Goal: Contribute content: Contribute content

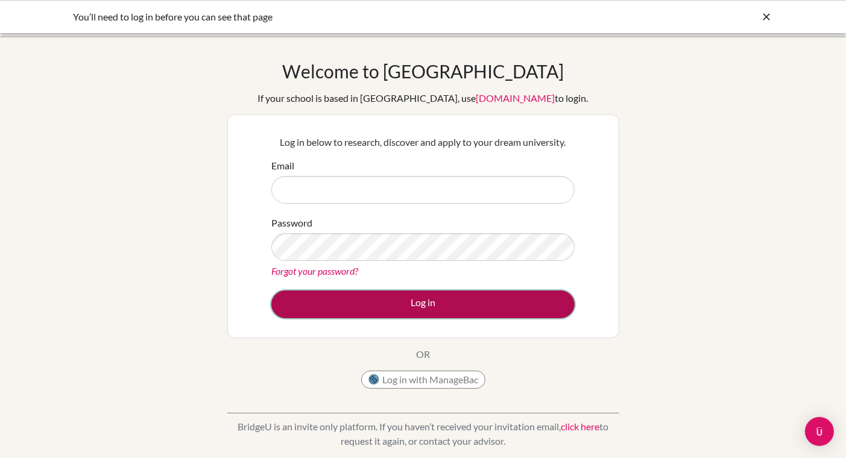
click at [419, 305] on button "Log in" at bounding box center [422, 305] width 303 height 28
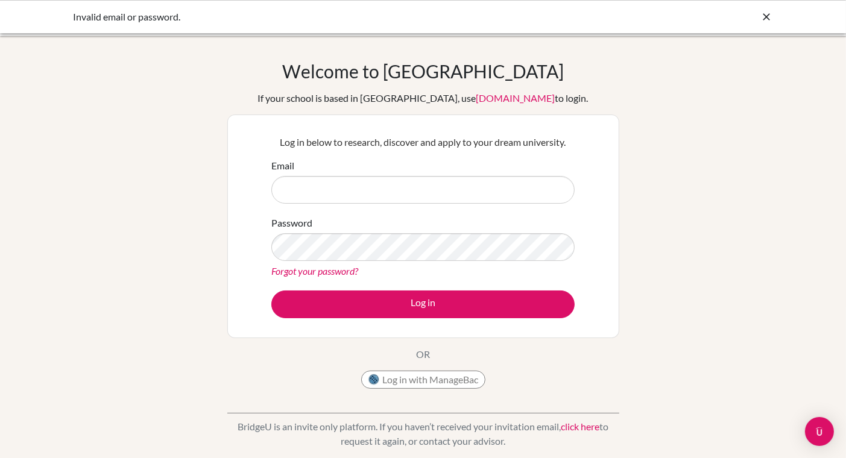
click at [396, 190] on input "Email" at bounding box center [422, 190] width 303 height 28
click at [379, 186] on input "Email" at bounding box center [422, 190] width 303 height 28
type input "nadine.mneimne@bisvietnam.com"
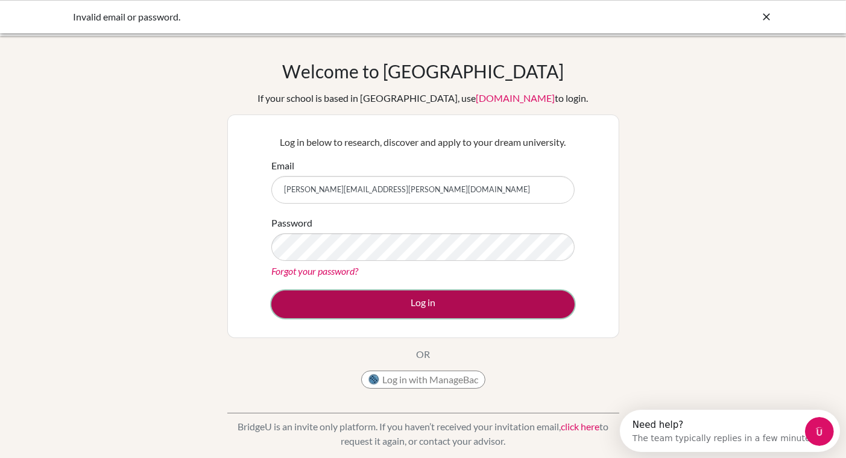
click at [387, 297] on button "Log in" at bounding box center [422, 305] width 303 height 28
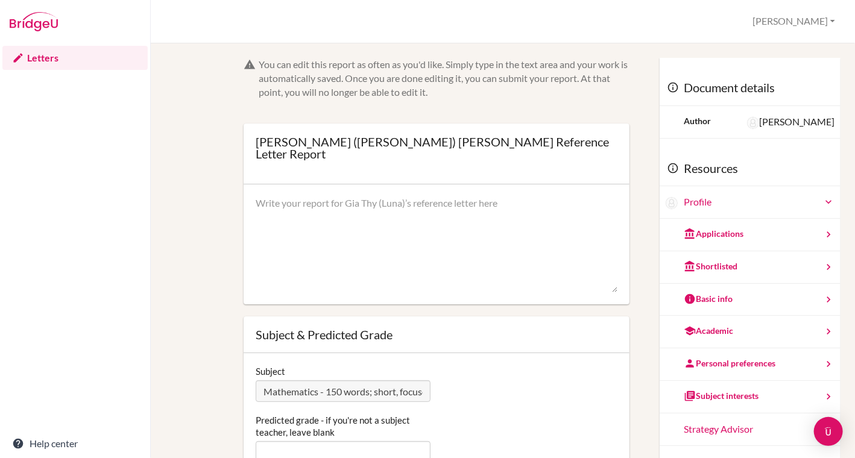
click at [386, 203] on textarea at bounding box center [437, 245] width 362 height 97
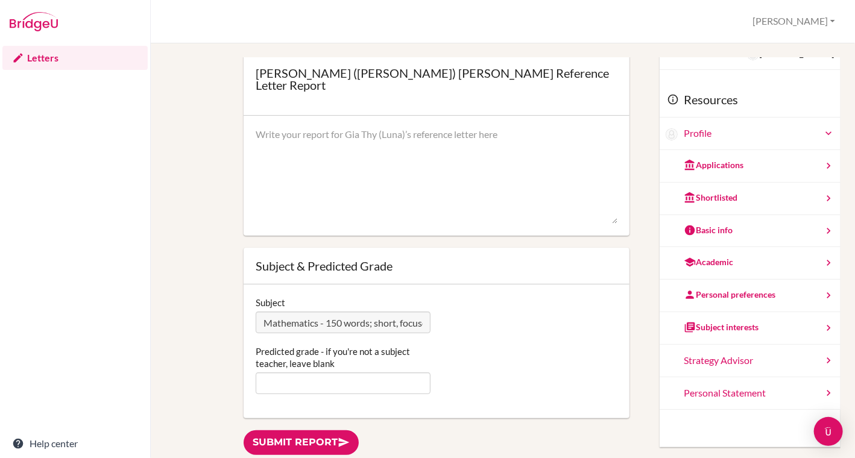
scroll to position [71, 0]
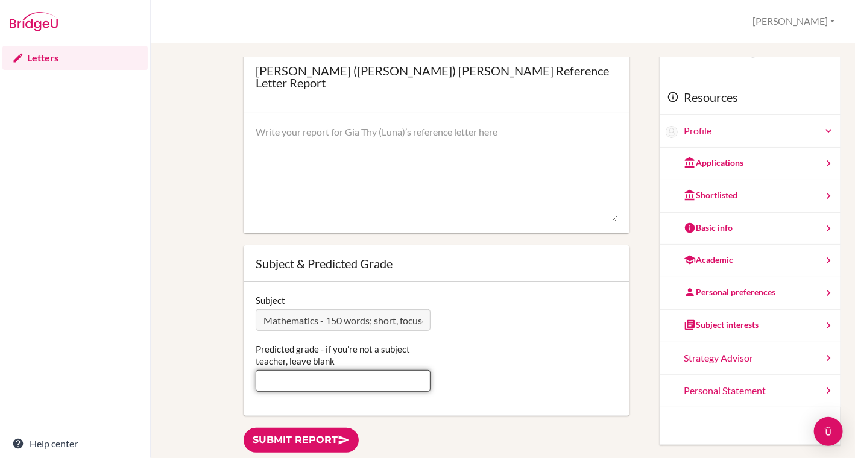
click at [320, 370] on input "Predicted grade - if you're not a subject teacher, leave blank" at bounding box center [343, 381] width 175 height 22
type input "6"
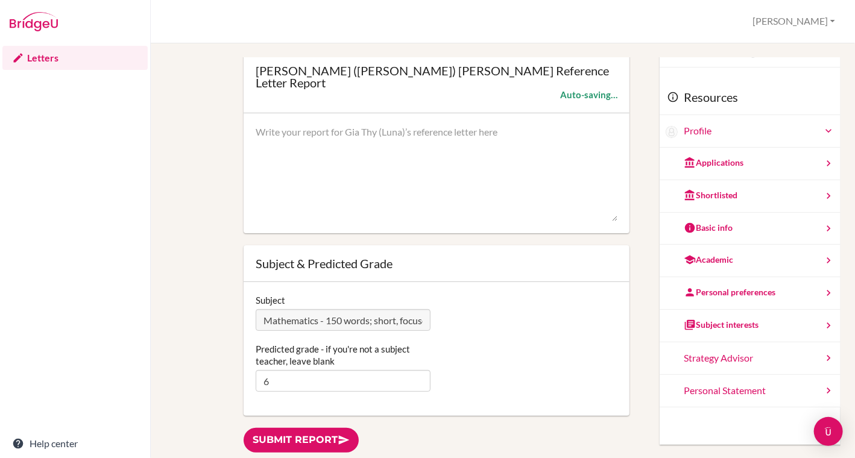
click at [344, 181] on textarea at bounding box center [437, 173] width 362 height 97
click at [723, 16] on div "Gia Thy (Luna) Nghiem’s Reference Letter Report Nadine Profile Log out Your bro…" at bounding box center [503, 21] width 705 height 43
click at [388, 170] on textarea at bounding box center [437, 173] width 362 height 97
click at [417, 155] on textarea at bounding box center [437, 173] width 362 height 97
paste textarea "I am pleased to write this letter of recommendation for [Student's Full Name], …"
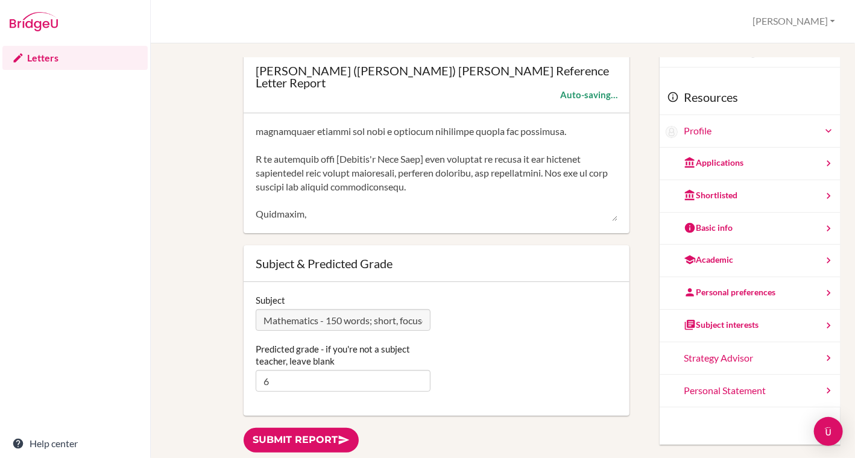
scroll to position [297, 0]
click at [427, 181] on textarea at bounding box center [437, 173] width 362 height 97
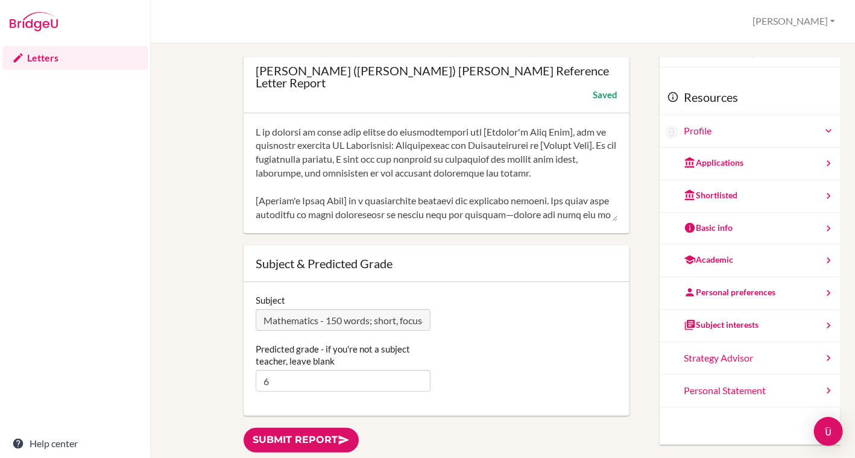
scroll to position [0, 0]
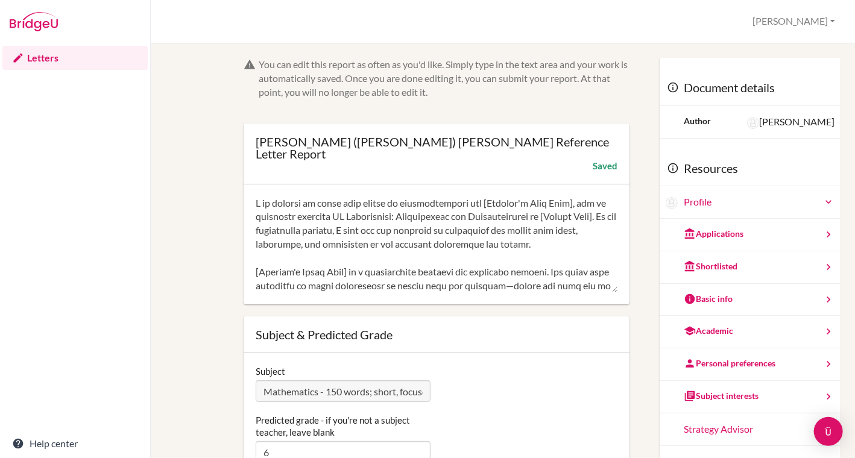
click at [574, 197] on textarea at bounding box center [437, 245] width 362 height 97
click at [568, 208] on textarea at bounding box center [437, 245] width 362 height 97
click at [263, 217] on textarea at bounding box center [437, 245] width 362 height 97
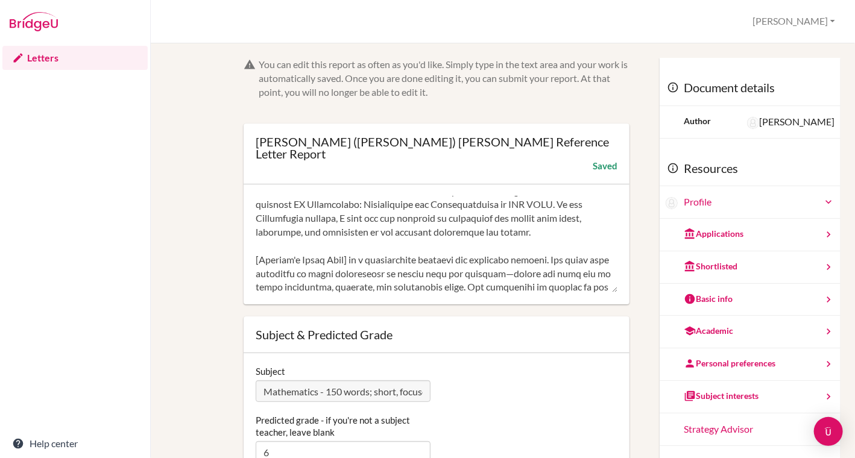
scroll to position [12, 0]
click at [348, 248] on textarea at bounding box center [437, 245] width 362 height 97
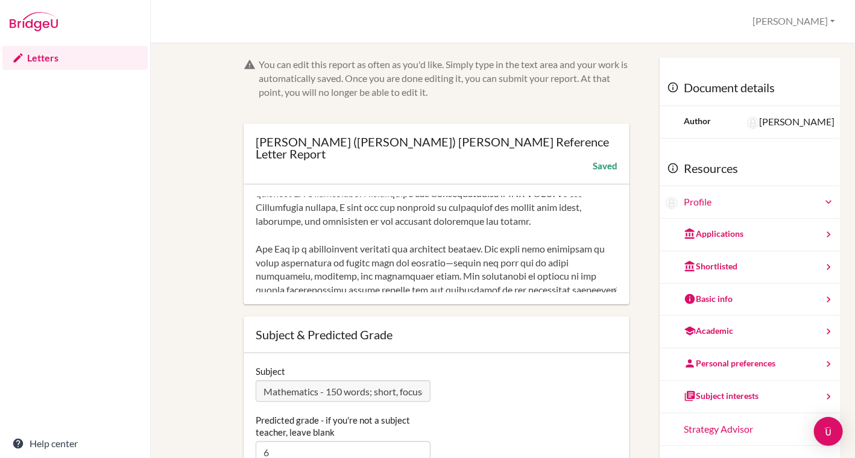
scroll to position [24, 0]
click at [457, 248] on textarea at bounding box center [437, 245] width 362 height 97
click at [344, 267] on textarea at bounding box center [437, 245] width 362 height 97
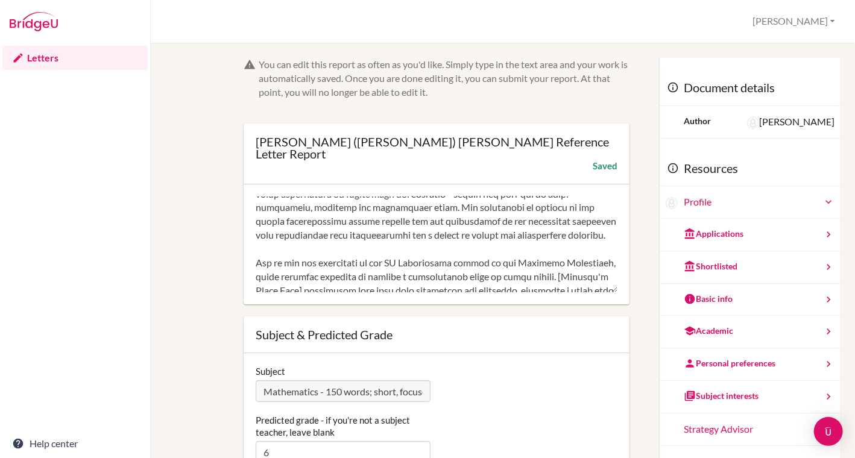
scroll to position [97, 0]
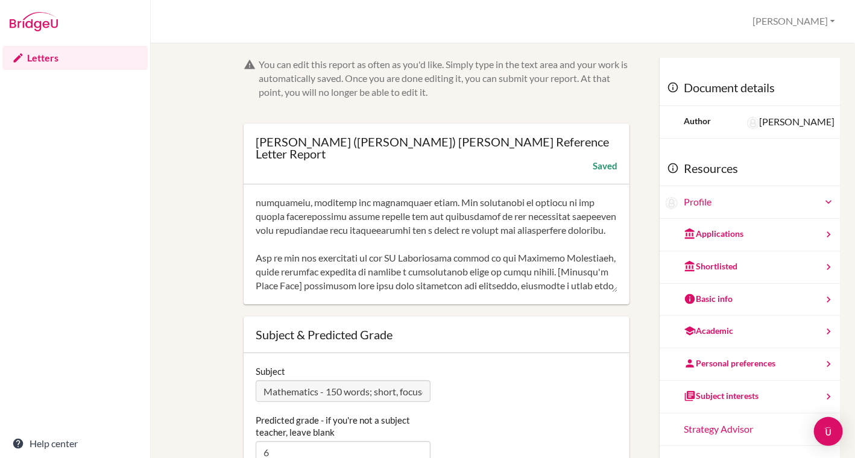
click at [585, 219] on textarea at bounding box center [437, 245] width 362 height 97
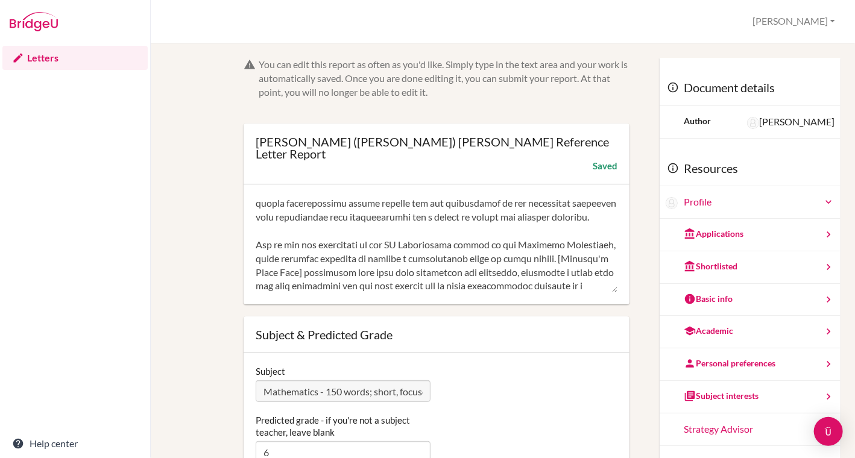
scroll to position [111, 0]
click at [469, 245] on textarea at bounding box center [437, 245] width 362 height 97
click at [382, 259] on textarea at bounding box center [437, 245] width 362 height 97
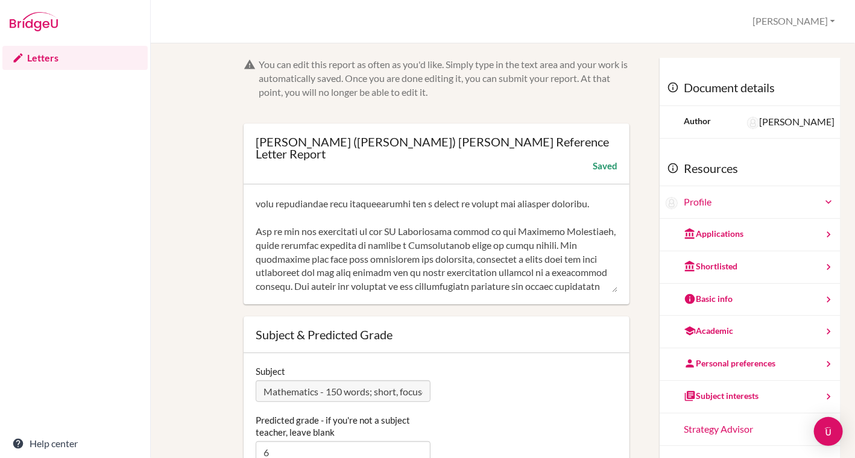
scroll to position [130, 0]
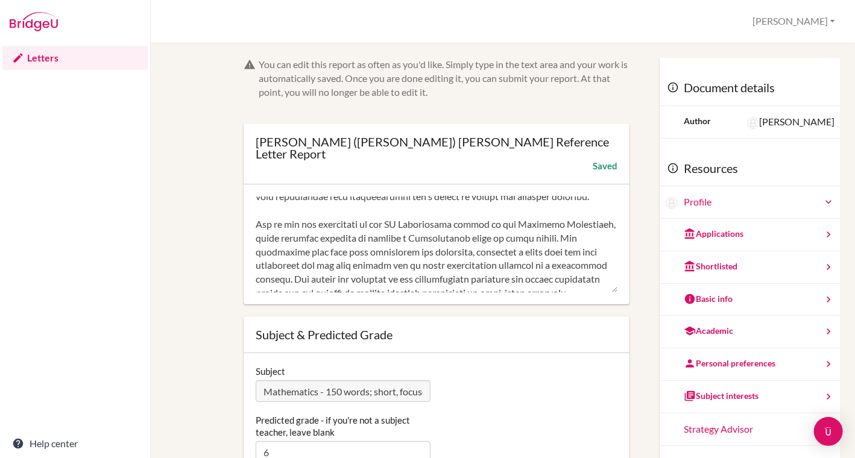
click at [550, 255] on textarea at bounding box center [437, 245] width 362 height 97
click at [502, 254] on textarea at bounding box center [437, 245] width 362 height 97
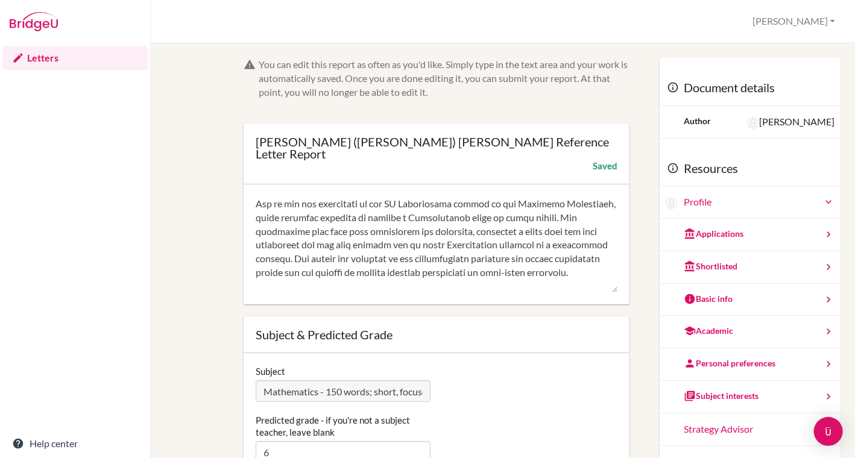
scroll to position [157, 0]
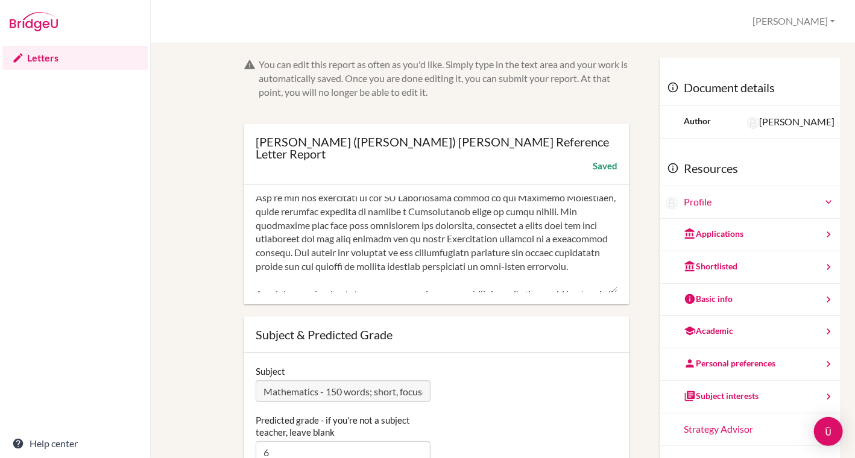
click at [500, 254] on textarea at bounding box center [437, 245] width 362 height 97
click at [361, 268] on textarea at bounding box center [437, 245] width 362 height 97
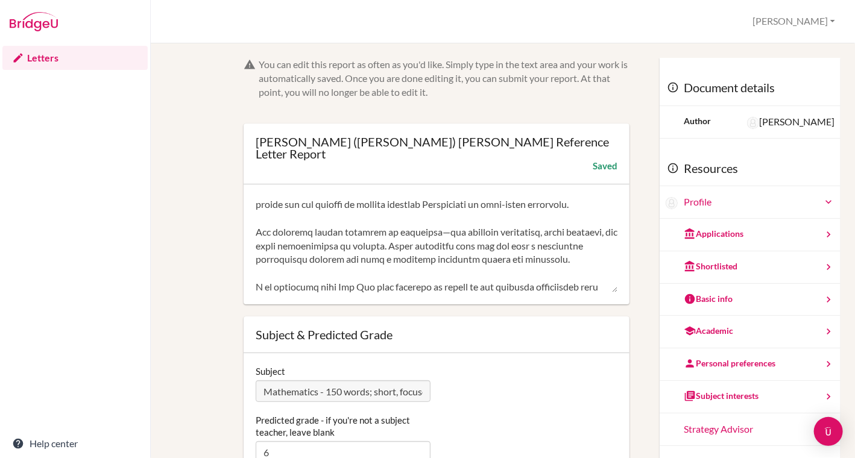
scroll to position [226, 0]
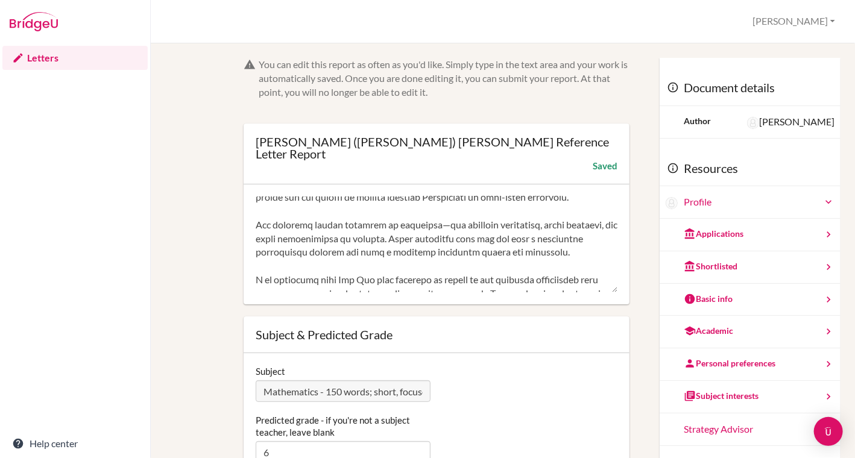
click at [338, 224] on textarea at bounding box center [437, 245] width 362 height 97
click at [297, 243] on textarea at bounding box center [437, 245] width 362 height 97
click at [338, 243] on textarea at bounding box center [437, 245] width 362 height 97
click at [364, 241] on textarea at bounding box center [437, 245] width 362 height 97
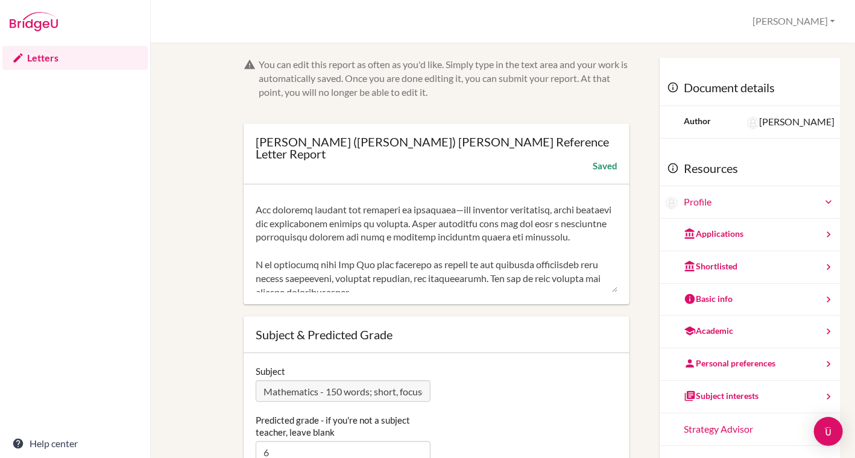
scroll to position [241, 0]
click at [307, 240] on textarea at bounding box center [437, 245] width 362 height 97
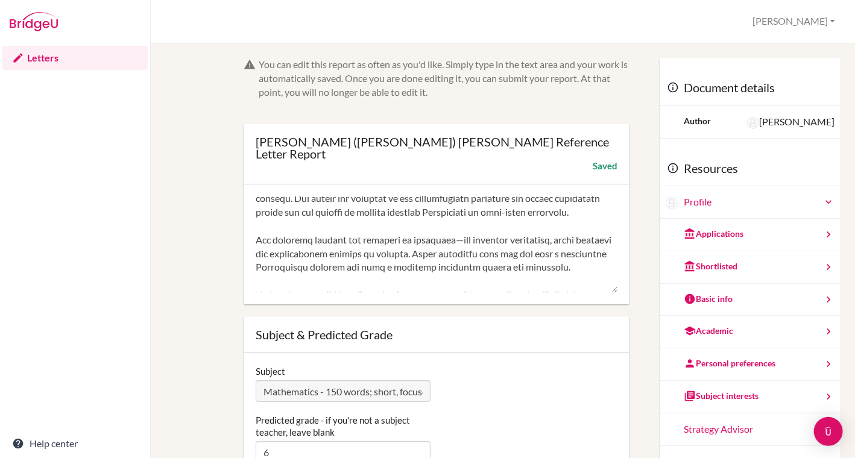
scroll to position [209, 0]
click at [256, 243] on textarea at bounding box center [437, 245] width 362 height 97
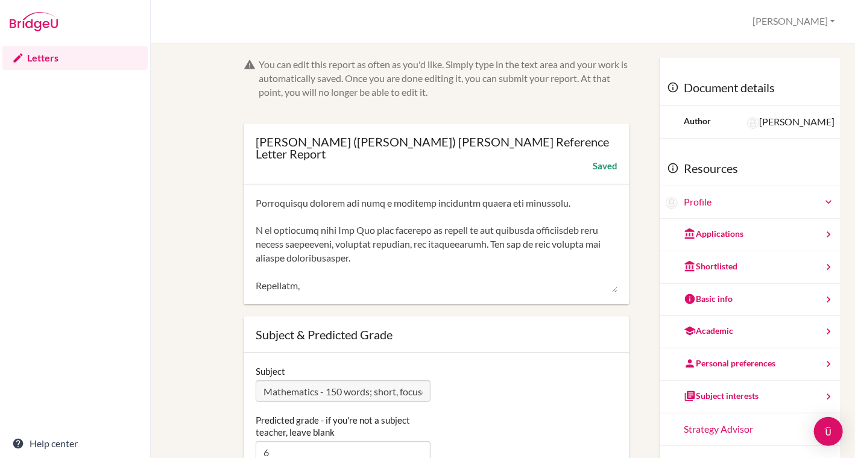
scroll to position [275, 0]
click at [303, 278] on textarea at bounding box center [437, 245] width 362 height 97
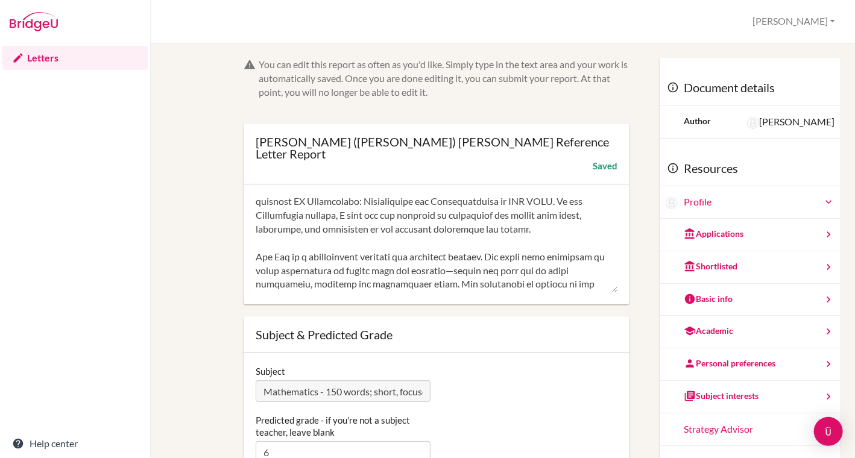
scroll to position [0, 0]
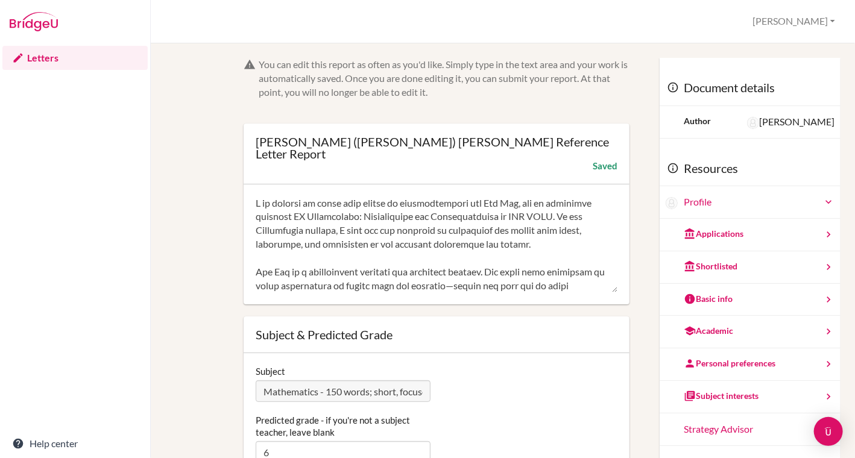
click at [358, 219] on textarea at bounding box center [437, 245] width 362 height 97
click at [501, 218] on textarea at bounding box center [437, 245] width 362 height 97
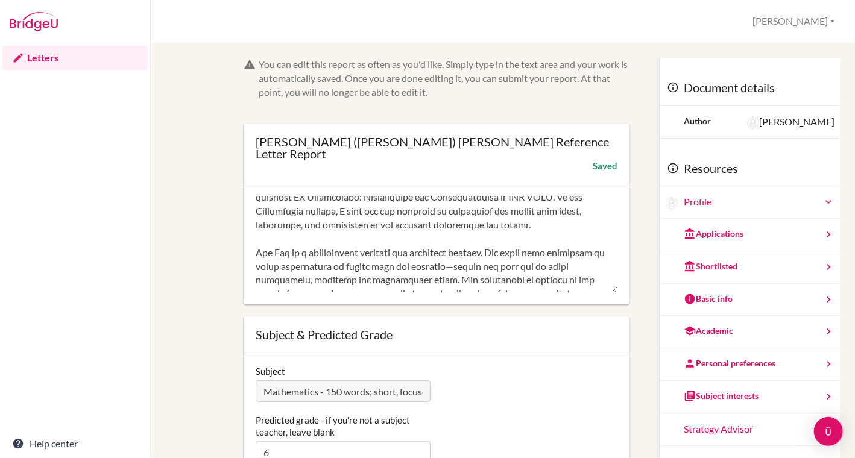
scroll to position [19, 0]
click at [290, 214] on textarea at bounding box center [437, 245] width 362 height 97
click at [256, 240] on textarea at bounding box center [437, 245] width 362 height 97
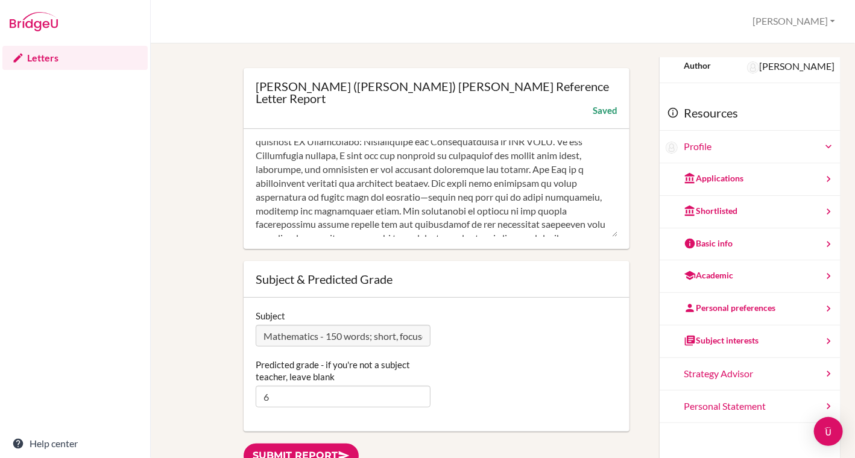
scroll to position [6, 0]
click at [495, 186] on textarea at bounding box center [437, 189] width 362 height 97
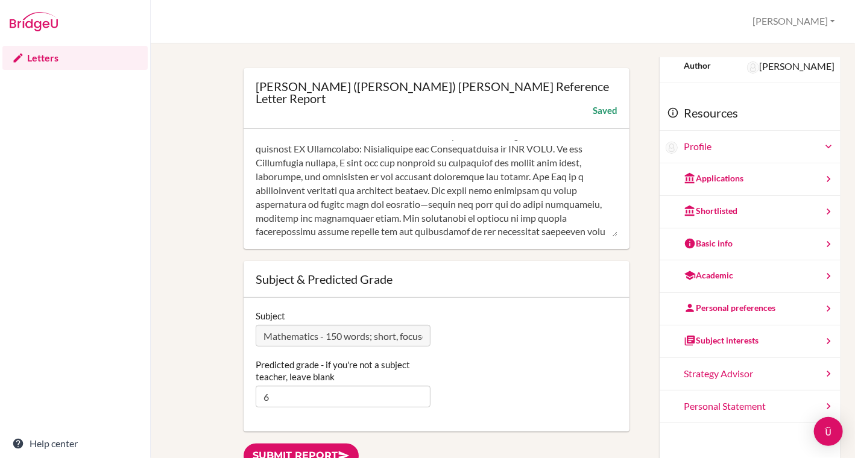
click at [398, 207] on textarea at bounding box center [437, 189] width 362 height 97
click at [586, 195] on textarea at bounding box center [437, 189] width 362 height 97
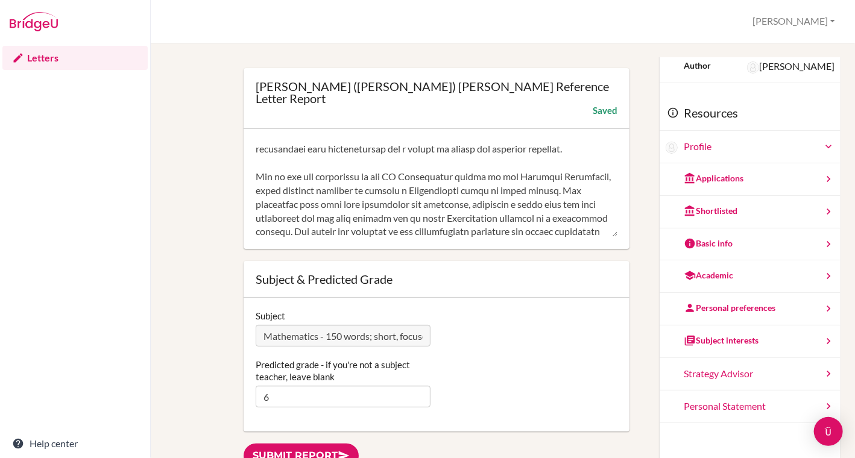
scroll to position [110, 0]
click at [389, 191] on textarea at bounding box center [437, 189] width 362 height 97
click at [390, 219] on textarea at bounding box center [437, 189] width 362 height 97
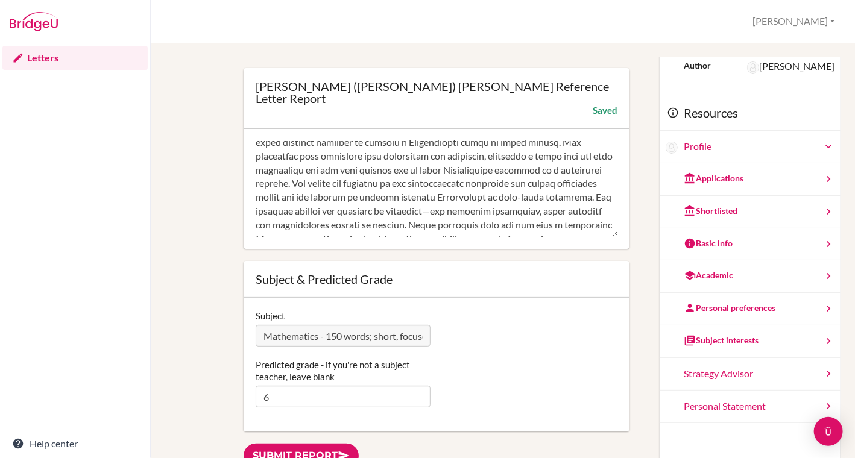
scroll to position [161, 0]
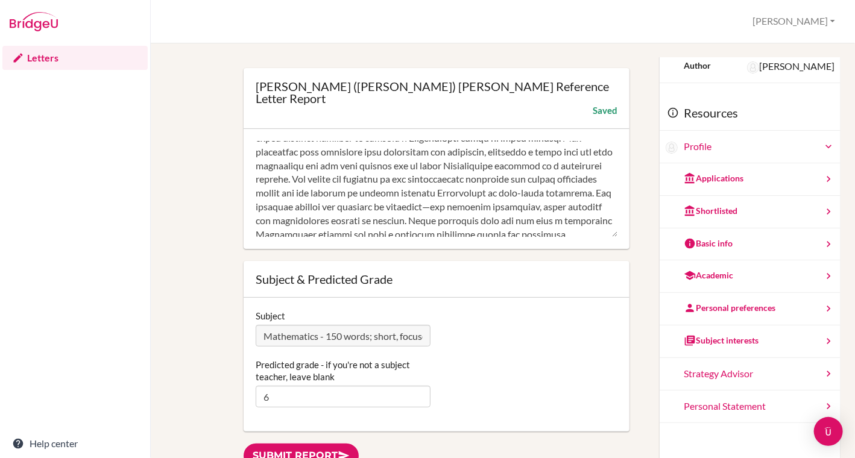
click at [321, 194] on textarea at bounding box center [437, 189] width 362 height 97
click at [414, 193] on textarea at bounding box center [437, 189] width 362 height 97
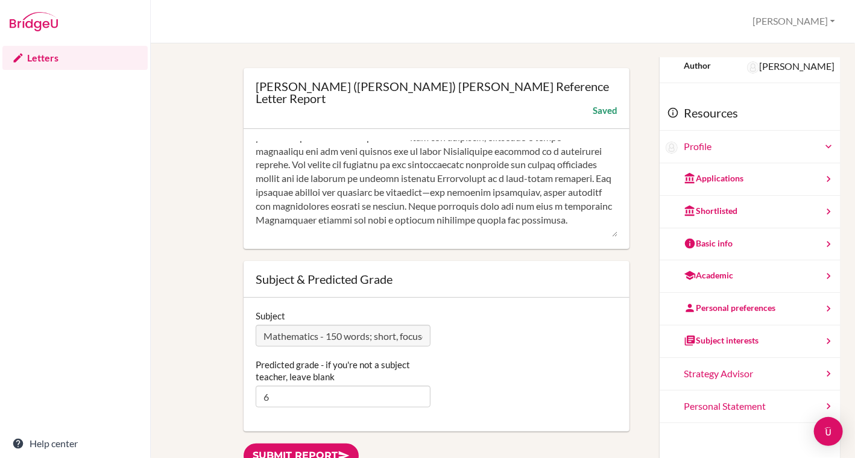
scroll to position [176, 0]
click at [291, 208] on textarea at bounding box center [437, 189] width 362 height 97
click at [495, 207] on textarea at bounding box center [437, 189] width 362 height 97
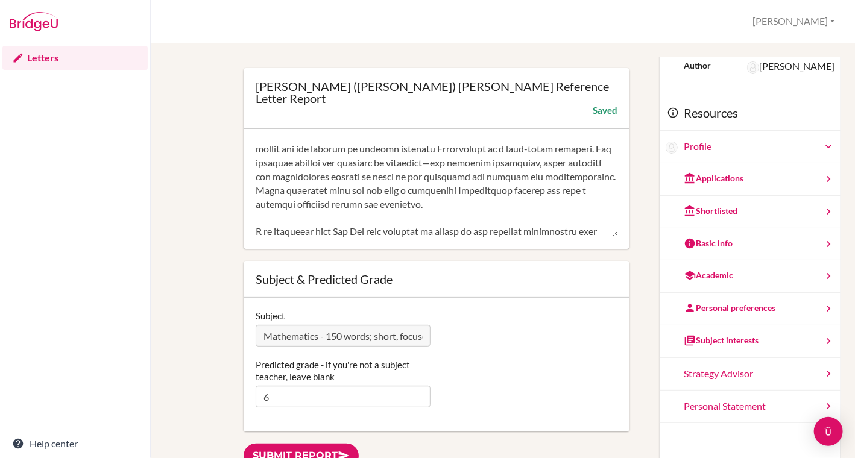
scroll to position [220, 0]
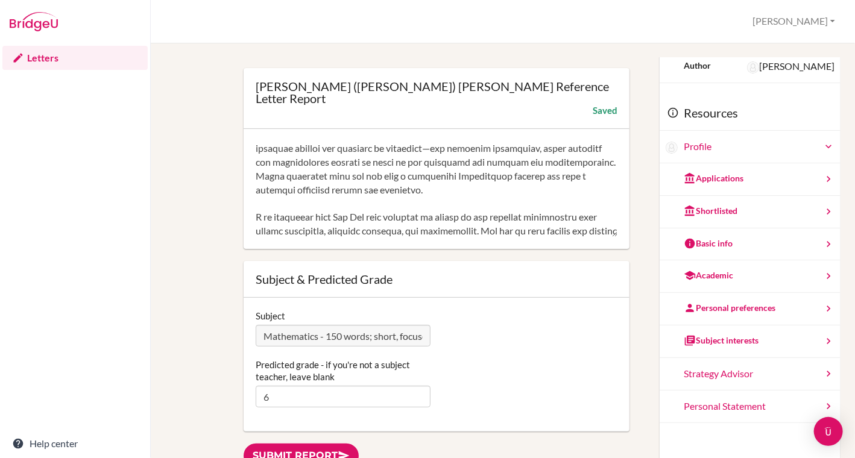
click at [327, 194] on textarea at bounding box center [437, 189] width 362 height 97
click at [267, 209] on textarea at bounding box center [437, 189] width 362 height 97
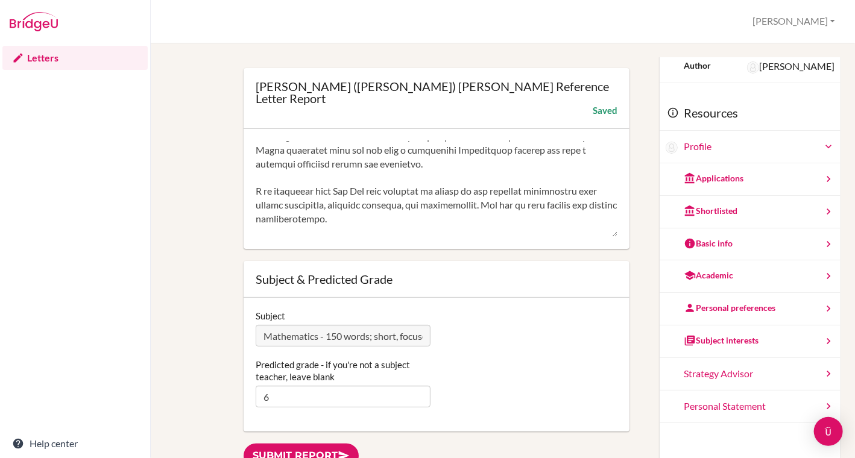
scroll to position [249, 0]
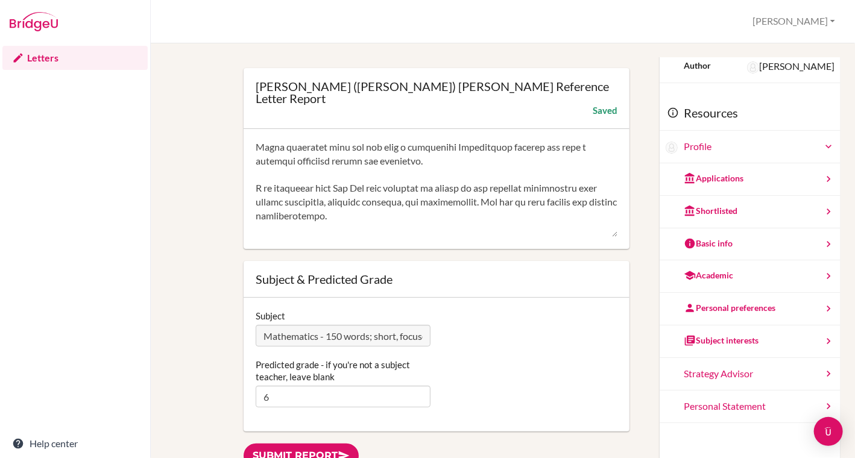
click at [256, 191] on textarea at bounding box center [437, 189] width 362 height 97
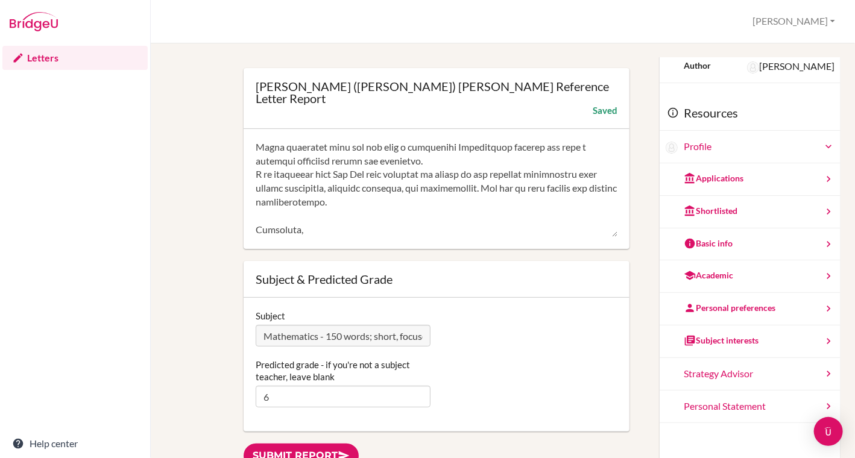
click at [404, 208] on textarea at bounding box center [437, 189] width 362 height 97
click at [391, 204] on textarea at bounding box center [437, 189] width 362 height 97
click at [382, 203] on textarea at bounding box center [437, 189] width 362 height 97
click at [393, 206] on textarea at bounding box center [437, 189] width 362 height 97
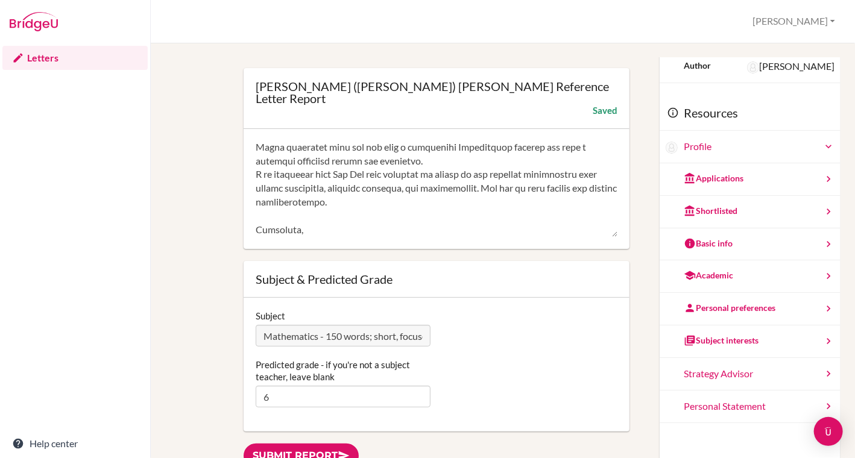
drag, startPoint x: 490, startPoint y: 191, endPoint x: 516, endPoint y: 205, distance: 29.4
click at [516, 205] on textarea at bounding box center [437, 189] width 362 height 97
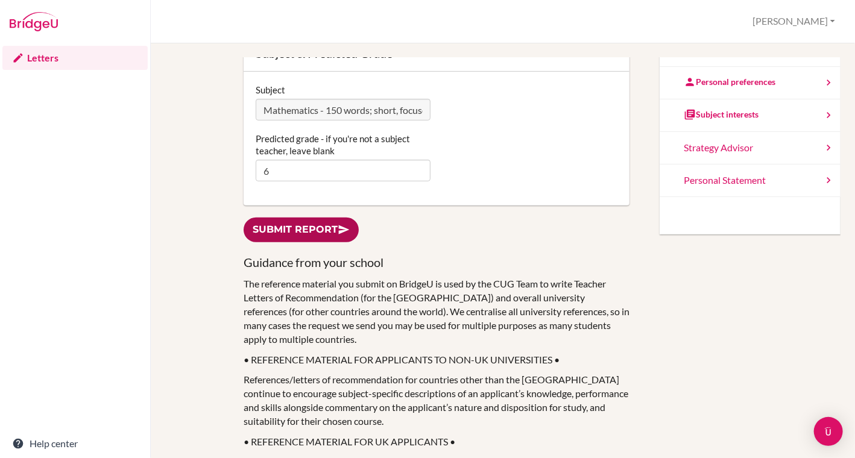
scroll to position [221, 0]
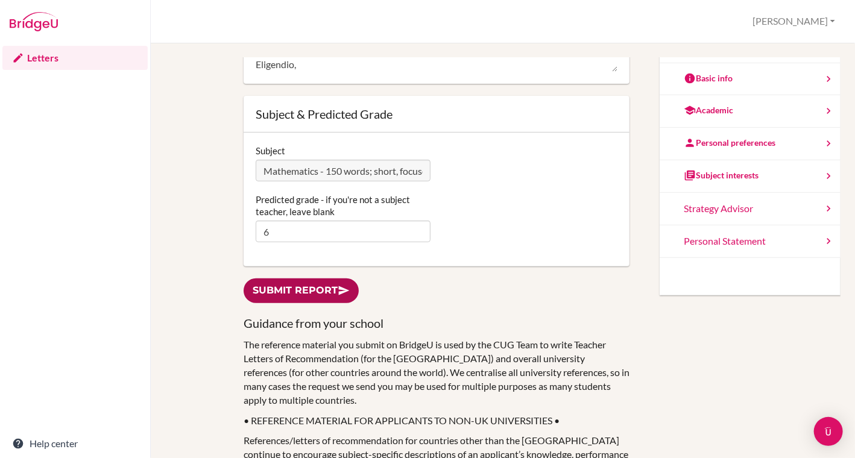
type textarea "I am pleased to write this letter of recommendation for Gia Thy, who is current…"
click at [325, 279] on link "Submit report" at bounding box center [301, 291] width 115 height 25
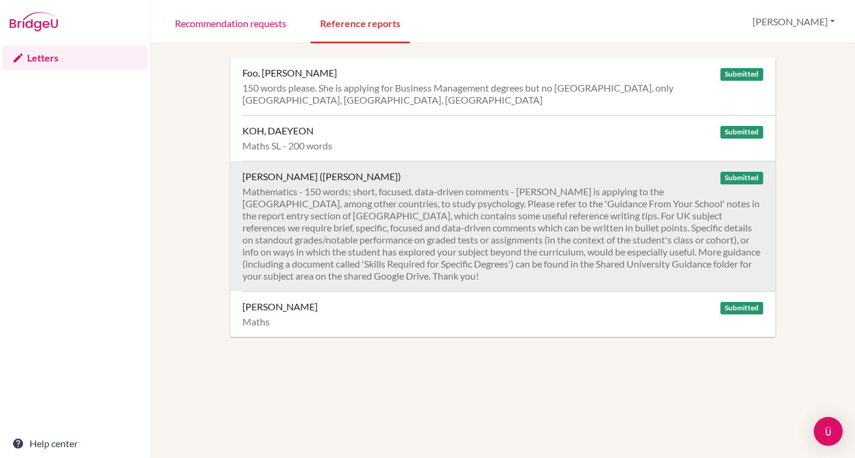
click at [512, 229] on div "Mathematics - 150 words; short, focused, data-driven comments - [PERSON_NAME] i…" at bounding box center [503, 234] width 521 height 97
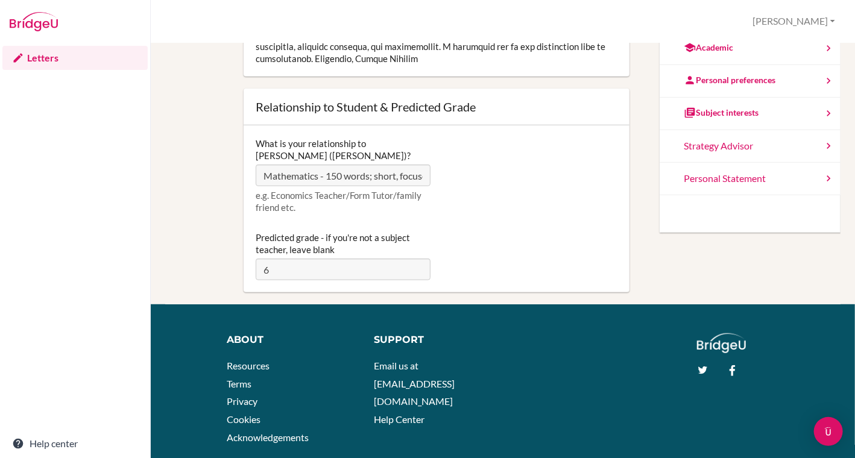
scroll to position [229, 0]
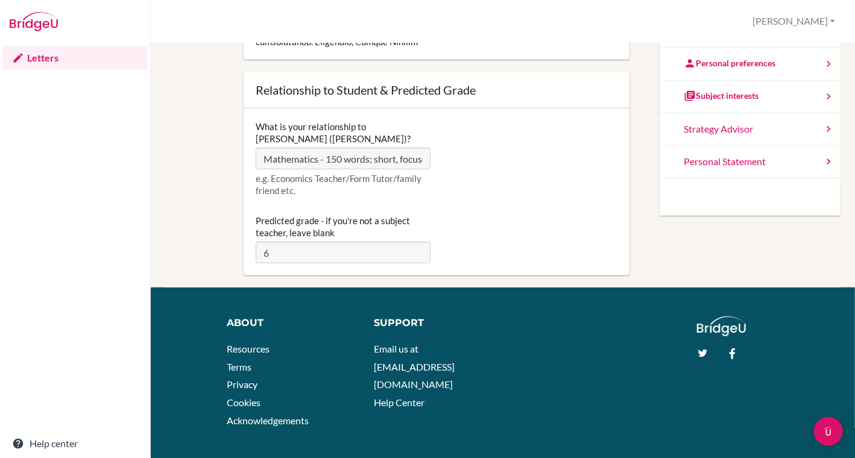
click at [244, 149] on div "What is your relationship to Gia Thy (Luna)? Mathematics - 150 words; short, fo…" at bounding box center [437, 192] width 386 height 167
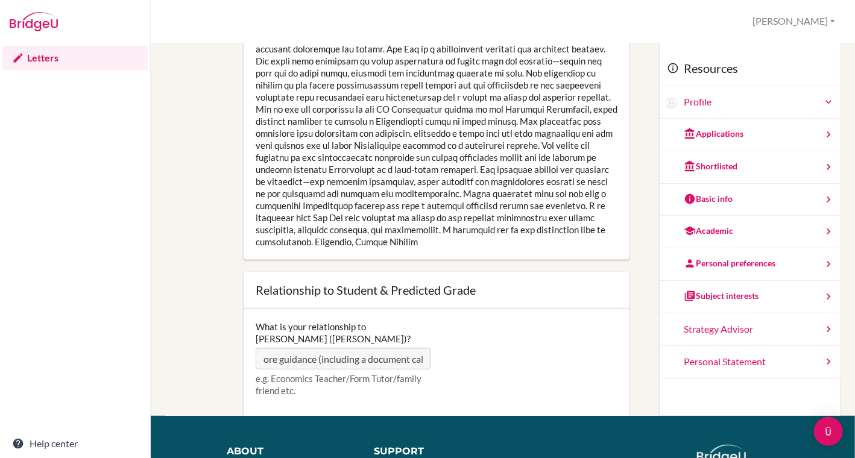
scroll to position [0, 3409]
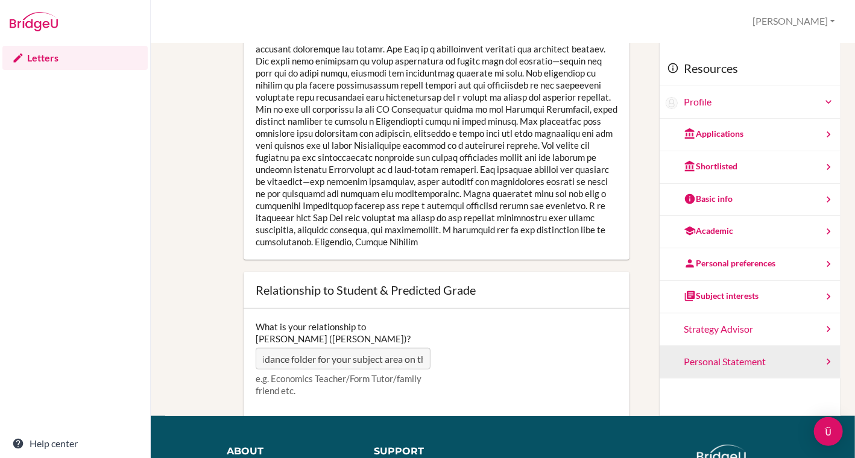
click at [670, 354] on div "Report Open info Info Relationship to Student & Predicted Grade What is your re…" at bounding box center [503, 187] width 676 height 458
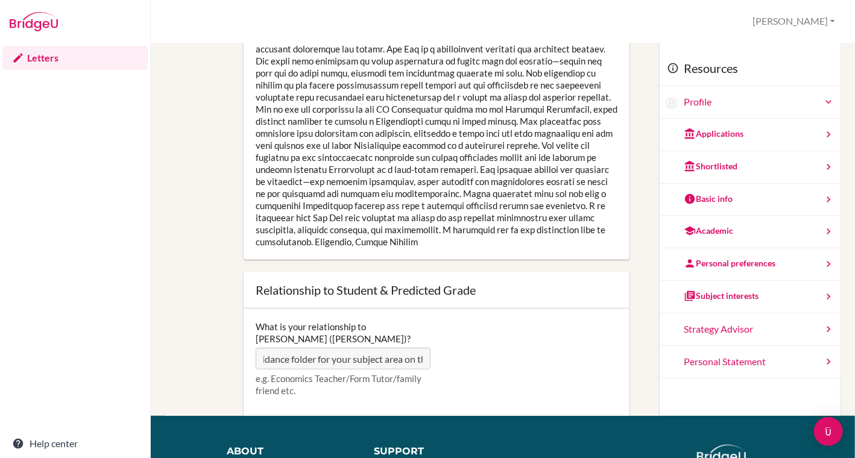
click at [564, 309] on div "Relationship to Student & Predicted Grade" at bounding box center [437, 290] width 386 height 37
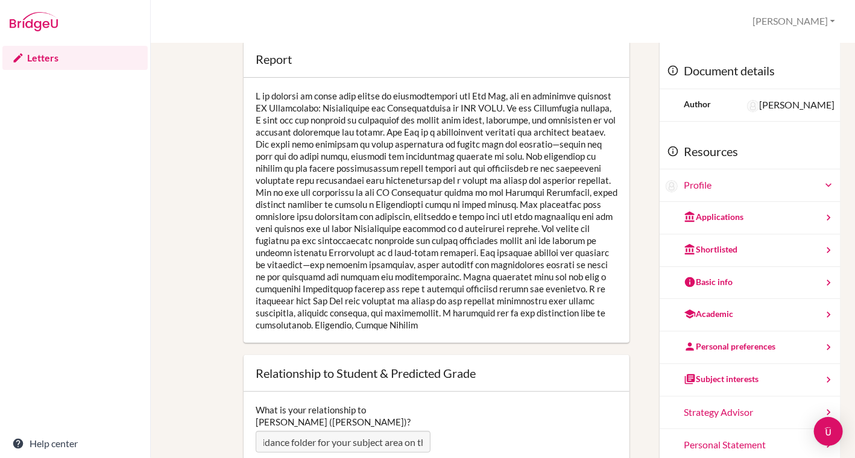
scroll to position [0, 0]
